Goal: Use online tool/utility: Utilize a website feature to perform a specific function

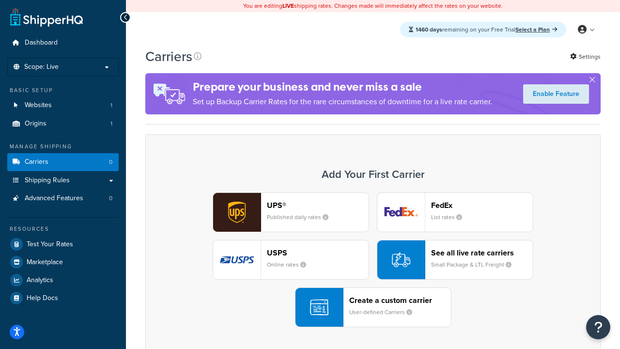
click at [373, 260] on div "UPS® Published daily rates FedEx List rates USPS Online rates See all live rate…" at bounding box center [372, 259] width 435 height 135
click at [482, 205] on header "FedEx" at bounding box center [482, 204] width 102 height 9
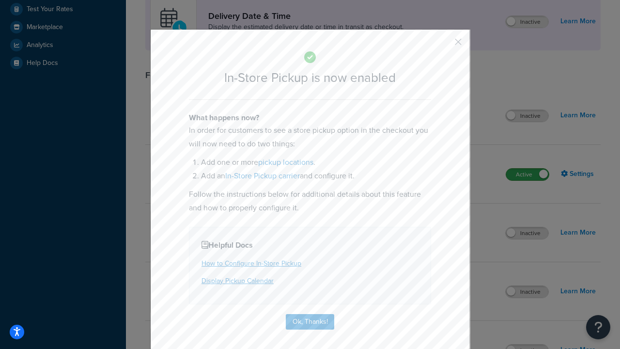
scroll to position [272, 0]
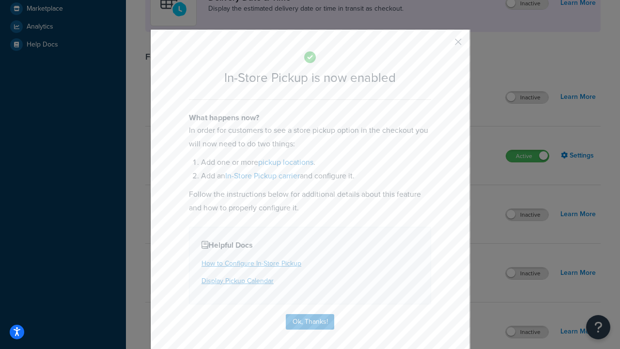
click at [444, 45] on button "button" at bounding box center [444, 45] width 2 height 2
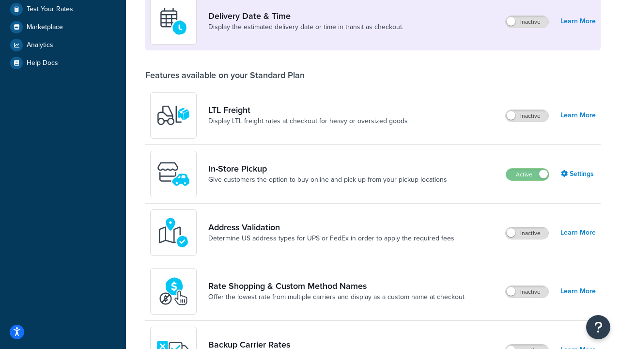
scroll to position [235, 0]
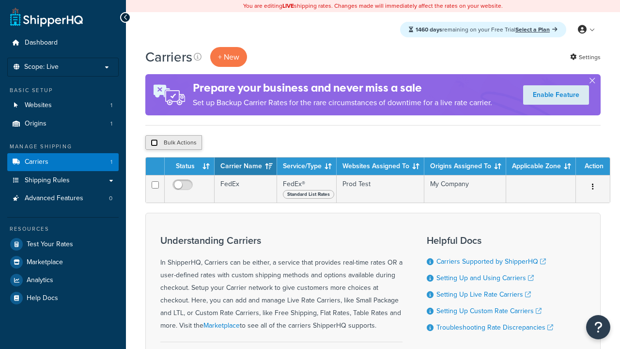
click at [154, 143] on input "checkbox" at bounding box center [154, 142] width 7 height 7
checkbox input "true"
click at [0, 0] on button "Delete" at bounding box center [0, 0] width 0 height 0
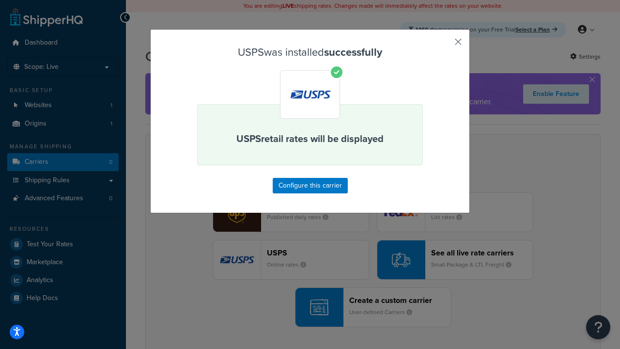
click at [444, 45] on button "button" at bounding box center [444, 45] width 2 height 2
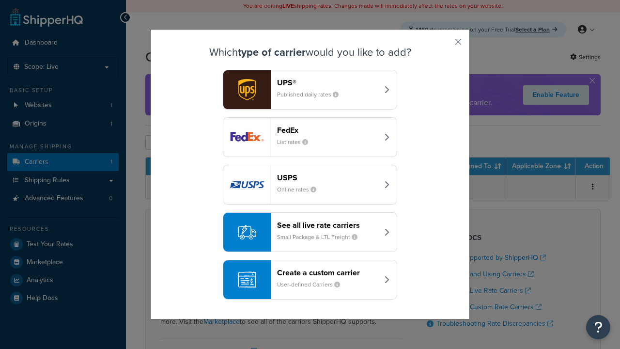
click at [310, 232] on div "See all live rate carriers Small Package & LTL Freight" at bounding box center [327, 231] width 101 height 23
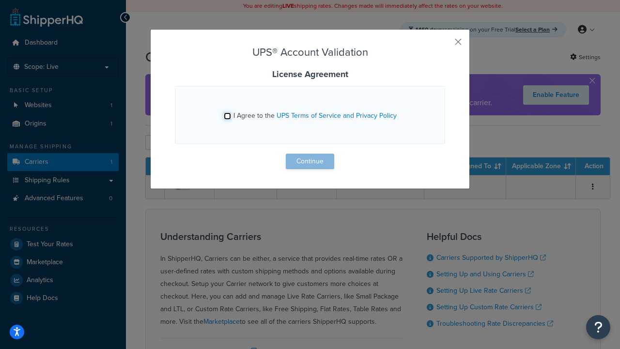
click at [227, 116] on input "I Agree to the UPS Terms of Service and Privacy Policy" at bounding box center [227, 115] width 7 height 7
checkbox input "true"
click at [310, 161] on button "Continue" at bounding box center [310, 161] width 48 height 15
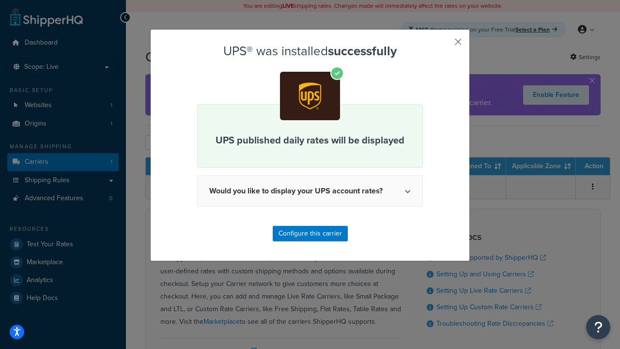
click at [444, 45] on button "button" at bounding box center [444, 45] width 2 height 2
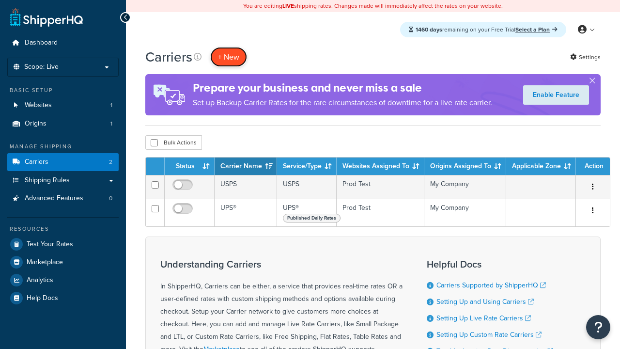
click at [229, 57] on button "+ New" at bounding box center [228, 57] width 37 height 20
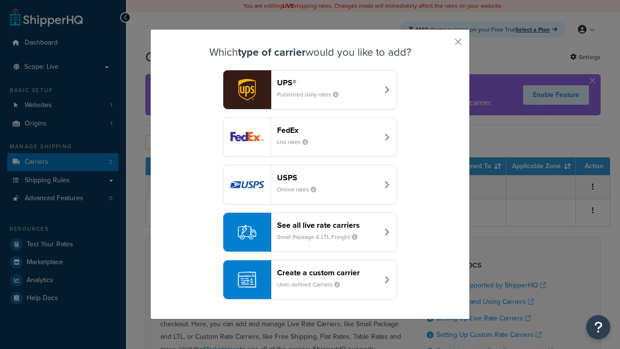
click at [327, 130] on header "FedEx" at bounding box center [327, 129] width 101 height 9
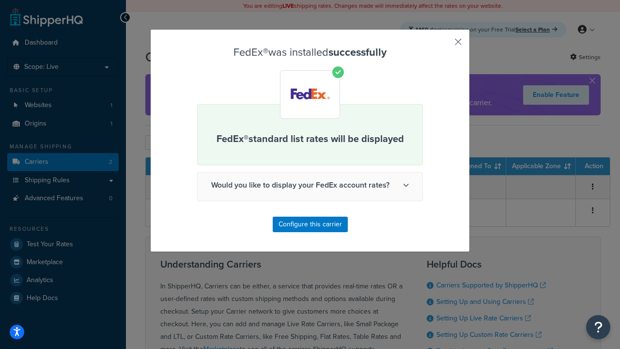
click at [444, 45] on button "button" at bounding box center [444, 45] width 2 height 2
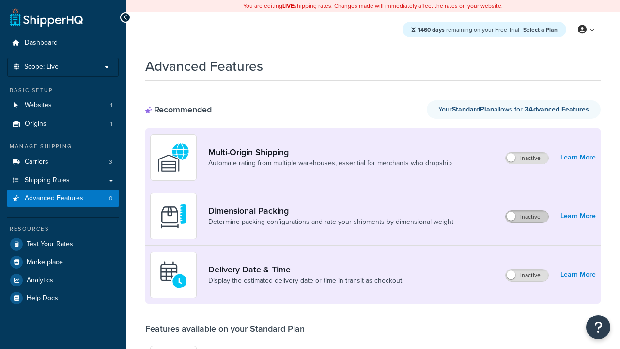
click at [527, 216] on label "Inactive" at bounding box center [527, 217] width 43 height 12
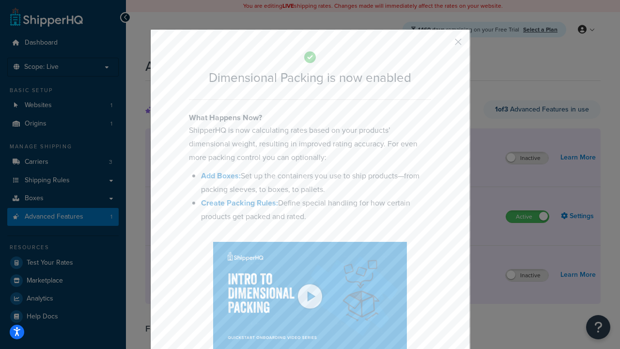
click at [444, 44] on button "button" at bounding box center [444, 45] width 2 height 2
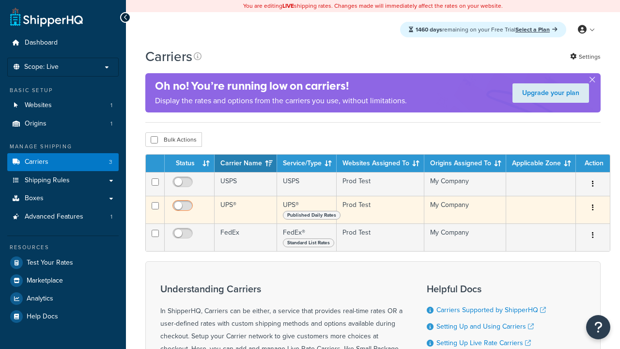
click at [184, 185] on input "checkbox" at bounding box center [183, 184] width 27 height 12
checkbox input "true"
click at [184, 209] on input "checkbox" at bounding box center [183, 208] width 27 height 12
checkbox input "true"
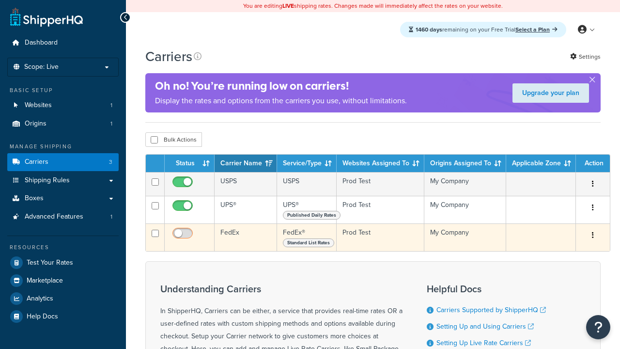
click at [184, 237] on input "checkbox" at bounding box center [183, 236] width 27 height 12
checkbox input "true"
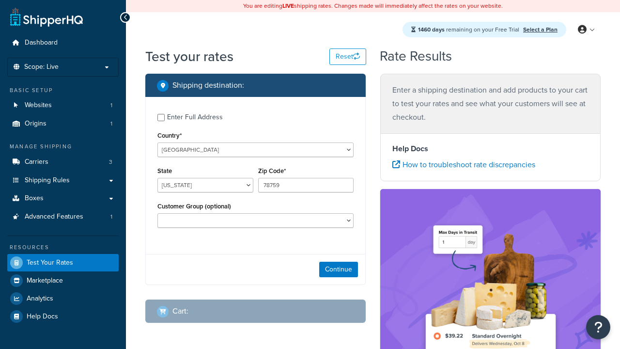
select select "[GEOGRAPHIC_DATA]"
click at [338, 270] on button "Continue" at bounding box center [338, 268] width 39 height 15
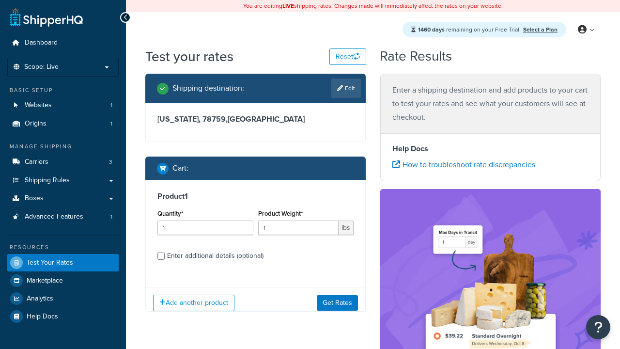
type input "78628"
type input "3"
type input "5"
click at [337, 302] on button "Get Rates" at bounding box center [337, 301] width 41 height 15
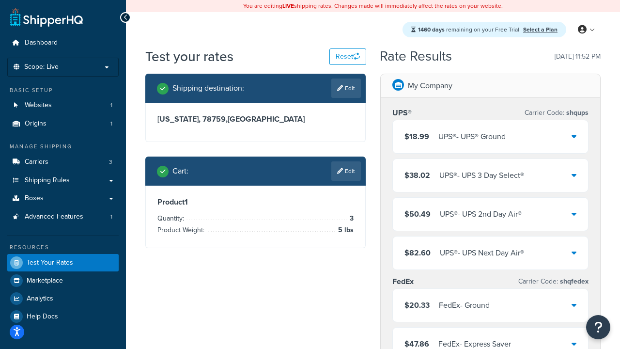
click at [490, 137] on div "UPS® - UPS® Ground" at bounding box center [471, 137] width 67 height 14
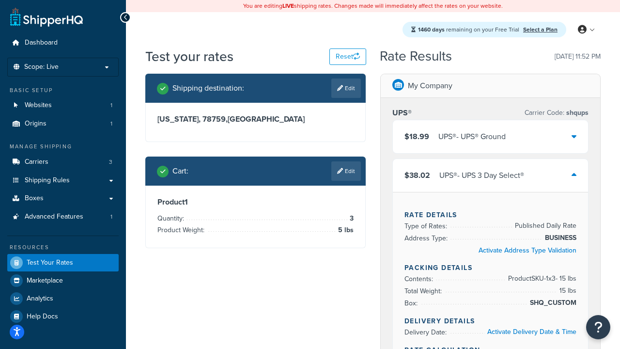
scroll to position [187, 0]
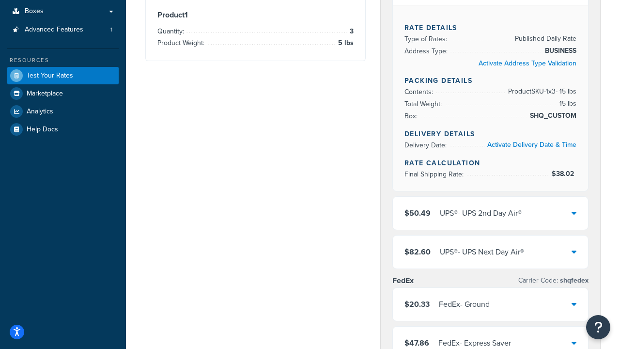
click at [490, 213] on div "UPS® - UPS 2nd Day Air®" at bounding box center [481, 213] width 82 height 14
click at [490, 252] on div "UPS® - UPS Next Day Air®" at bounding box center [482, 252] width 84 height 14
click at [490, 304] on div "FedEx - Ground" at bounding box center [464, 304] width 51 height 14
